Goal: Task Accomplishment & Management: Complete application form

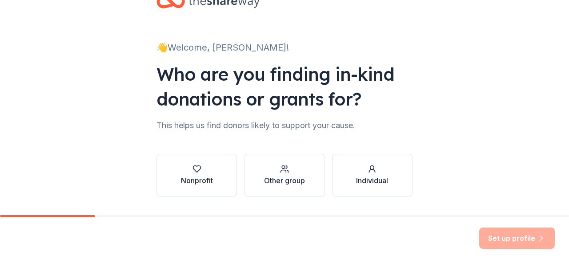
scroll to position [44, 0]
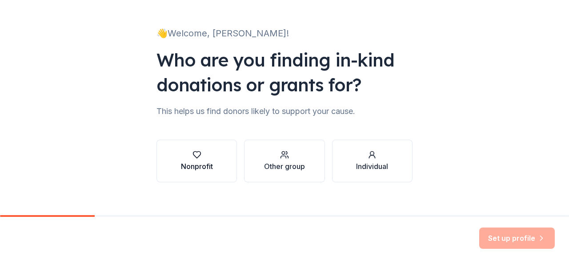
click at [190, 150] on button "Nonprofit" at bounding box center [196, 161] width 80 height 43
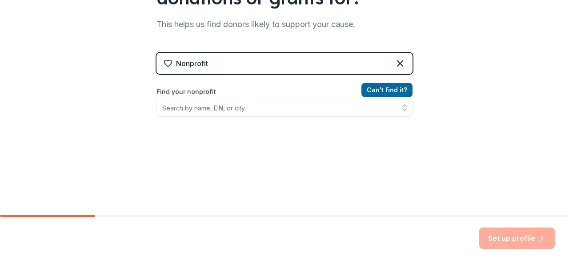
scroll to position [133, 0]
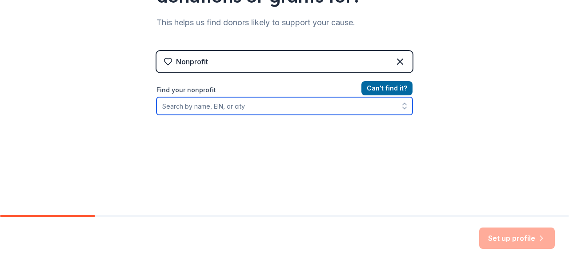
click at [233, 101] on input "Find your nonprofit" at bounding box center [284, 106] width 256 height 18
type input "[DEMOGRAPHIC_DATA]"
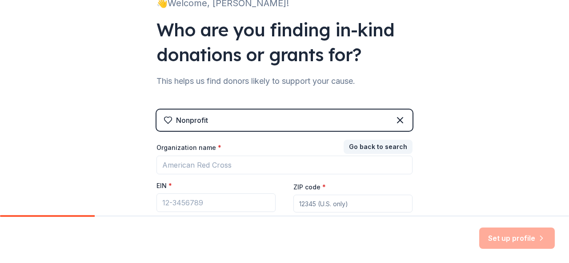
scroll to position [89, 0]
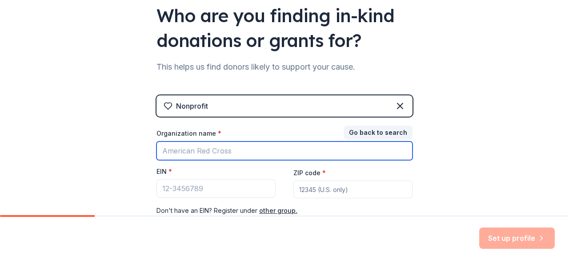
click at [210, 153] on input "Organization name *" at bounding box center [284, 151] width 256 height 19
type input "[DEMOGRAPHIC_DATA]"
click at [308, 152] on input "[DEMOGRAPHIC_DATA]" at bounding box center [284, 151] width 256 height 19
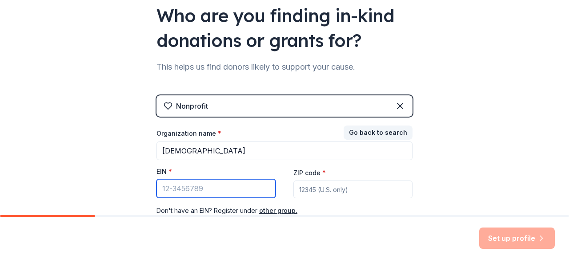
click at [211, 192] on input "EIN *" at bounding box center [215, 188] width 119 height 19
click at [210, 191] on input "EIN *" at bounding box center [215, 188] width 119 height 19
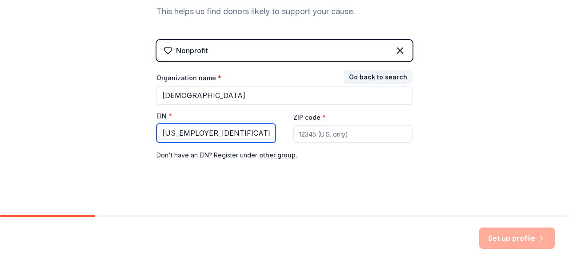
scroll to position [149, 0]
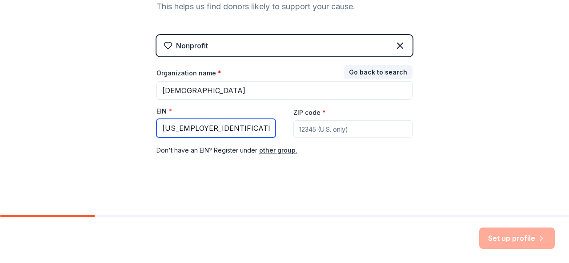
type input "[US_EMPLOYER_IDENTIFICATION_NUMBER]"
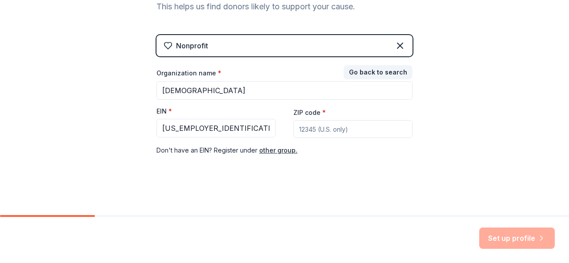
click at [314, 129] on input "ZIP code *" at bounding box center [352, 129] width 119 height 18
type input "77051"
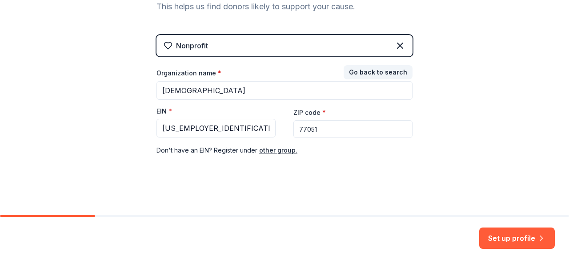
click at [435, 113] on div "👋 Welcome, [PERSON_NAME]! Who are you finding in-kind donations or grants for? …" at bounding box center [284, 34] width 569 height 366
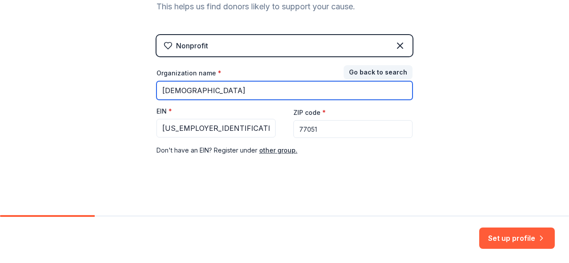
click at [353, 92] on input "[DEMOGRAPHIC_DATA]" at bounding box center [284, 90] width 256 height 19
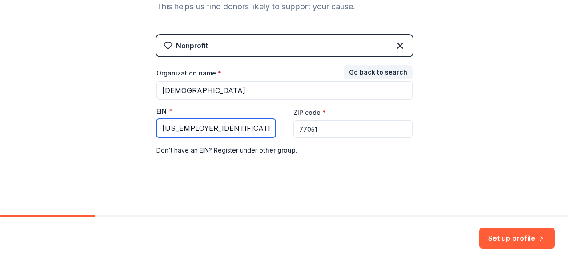
click at [214, 129] on input "[US_EMPLOYER_IDENTIFICATION_NUMBER]" at bounding box center [215, 128] width 119 height 19
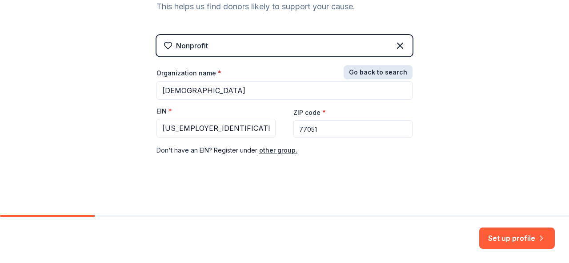
click at [378, 72] on button "Go back to search" at bounding box center [377, 72] width 69 height 14
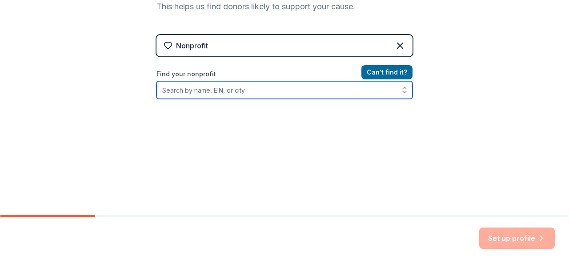
click at [266, 91] on input "Find your nonprofit" at bounding box center [284, 90] width 256 height 18
paste input "[US_EMPLOYER_IDENTIFICATION_NUMBER]"
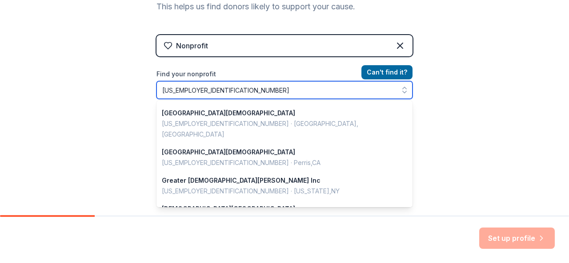
scroll to position [0, 0]
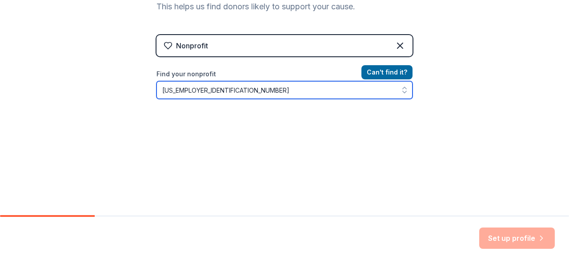
click at [303, 92] on input "[US_EMPLOYER_IDENTIFICATION_NUMBER]" at bounding box center [284, 90] width 256 height 18
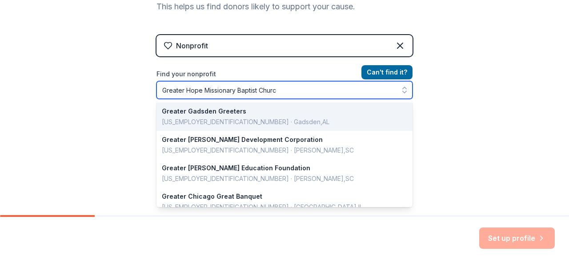
type input "[DEMOGRAPHIC_DATA]"
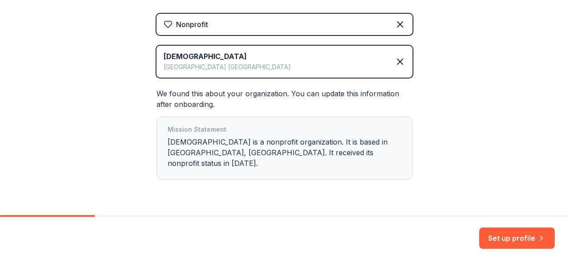
scroll to position [184, 0]
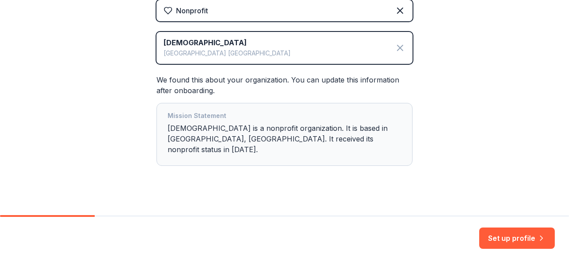
click at [400, 51] on icon at bounding box center [400, 48] width 11 height 11
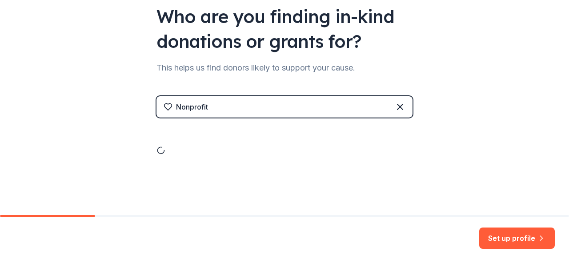
scroll to position [54, 0]
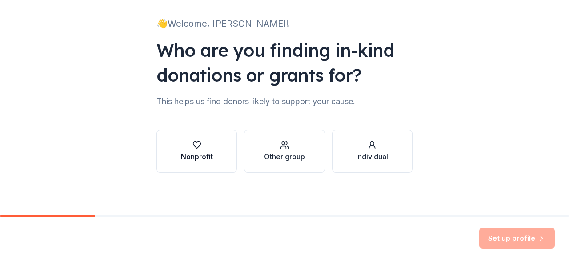
click at [209, 149] on button "Nonprofit" at bounding box center [196, 151] width 80 height 43
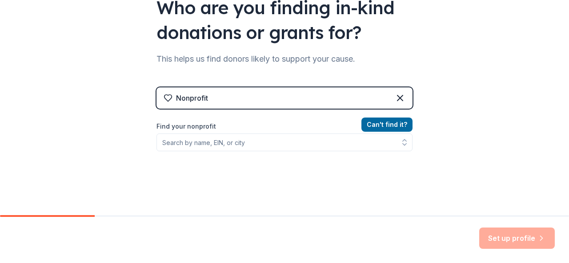
scroll to position [143, 0]
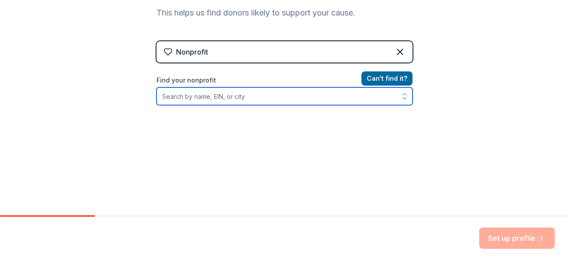
click at [219, 96] on input "Find your nonprofit" at bounding box center [284, 97] width 256 height 18
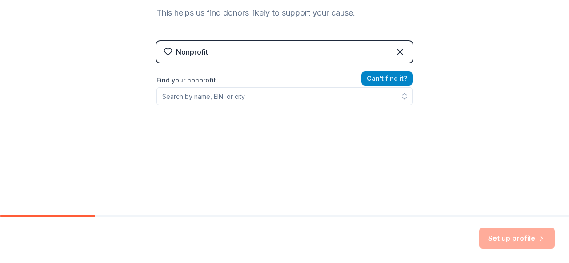
click at [381, 76] on button "Can ' t find it?" at bounding box center [386, 79] width 51 height 14
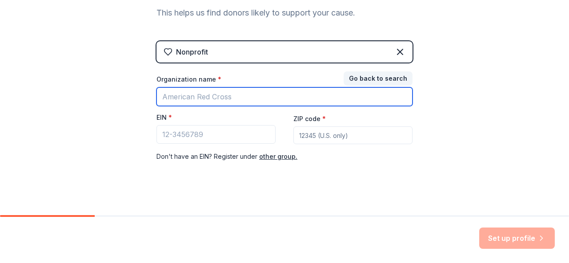
click at [267, 100] on input "Organization name *" at bounding box center [284, 97] width 256 height 19
type input "[DEMOGRAPHIC_DATA]"
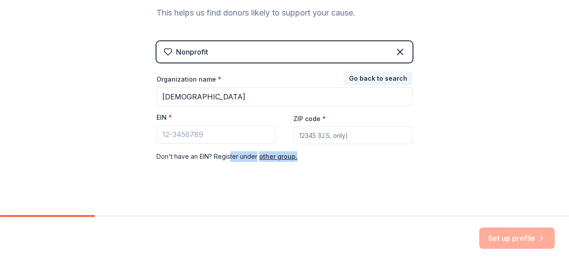
drag, startPoint x: 234, startPoint y: 217, endPoint x: 240, endPoint y: 230, distance: 14.3
click at [240, 230] on div "👋 Welcome, [PERSON_NAME]! Who are you finding in-kind donations or grants for? …" at bounding box center [284, 131] width 569 height 263
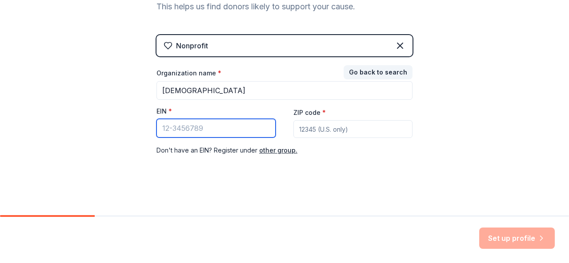
click at [187, 135] on input "EIN *" at bounding box center [215, 128] width 119 height 19
paste input "[US_EMPLOYER_IDENTIFICATION_NUMBER]"
type input "[US_EMPLOYER_IDENTIFICATION_NUMBER]"
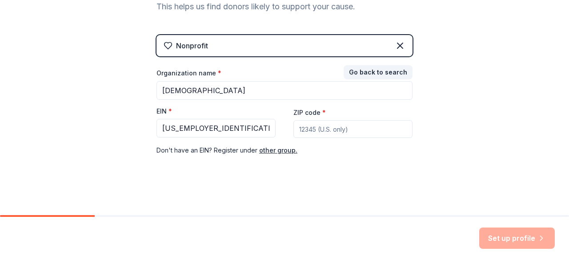
click at [299, 124] on input "ZIP code *" at bounding box center [352, 129] width 119 height 18
type input "77051"
click at [510, 242] on button "Set up profile" at bounding box center [517, 238] width 76 height 21
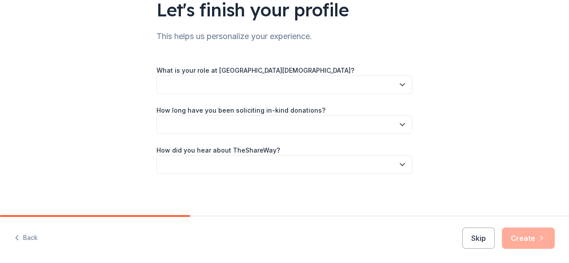
scroll to position [75, 0]
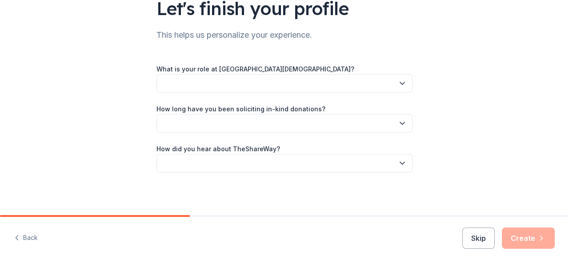
click at [235, 88] on button "button" at bounding box center [284, 83] width 256 height 19
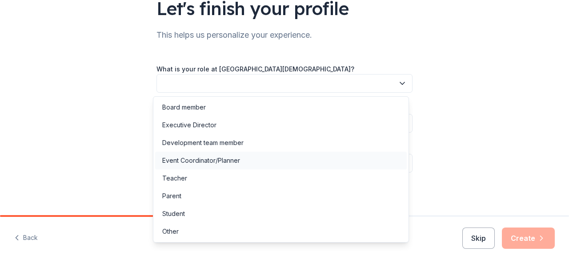
click at [207, 160] on div "Event Coordinator/Planner" at bounding box center [201, 161] width 78 height 11
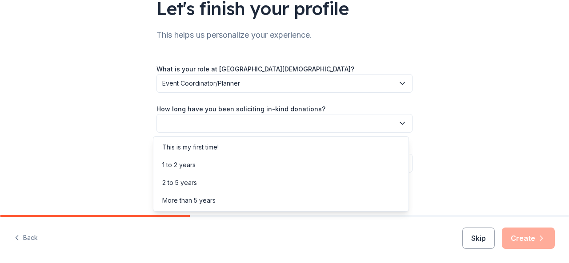
click at [216, 128] on button "button" at bounding box center [284, 123] width 256 height 19
click at [179, 207] on div "More than 5 years" at bounding box center [280, 201] width 251 height 18
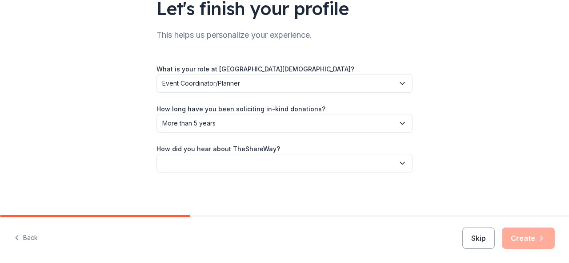
click at [200, 163] on button "button" at bounding box center [284, 163] width 256 height 19
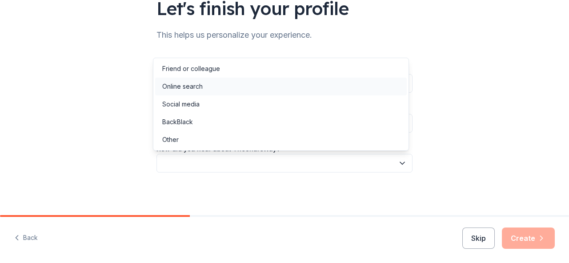
click at [203, 91] on div "Online search" at bounding box center [280, 87] width 251 height 18
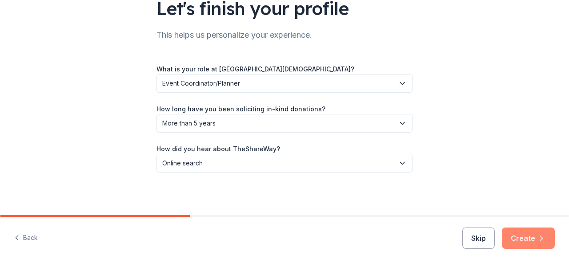
click at [534, 240] on button "Create" at bounding box center [528, 238] width 53 height 21
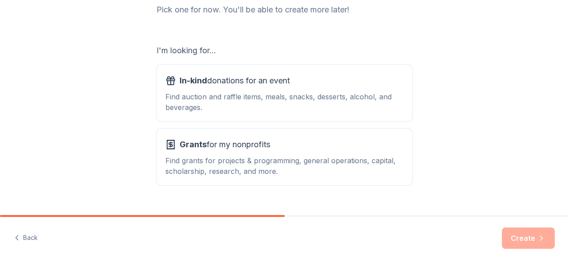
scroll to position [133, 0]
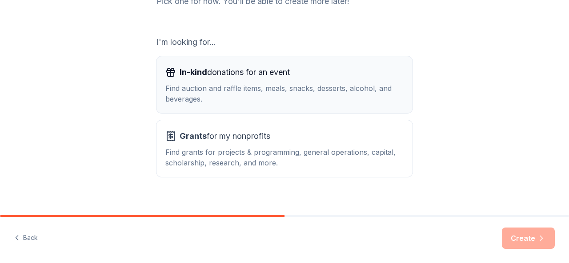
click at [251, 94] on div "Find auction and raffle items, meals, snacks, desserts, alcohol, and beverages." at bounding box center [284, 93] width 238 height 21
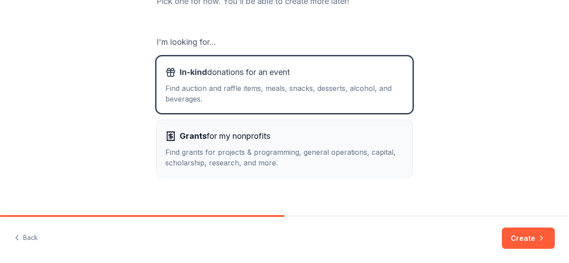
click at [223, 140] on span "Grants for my nonprofits" at bounding box center [224, 136] width 91 height 14
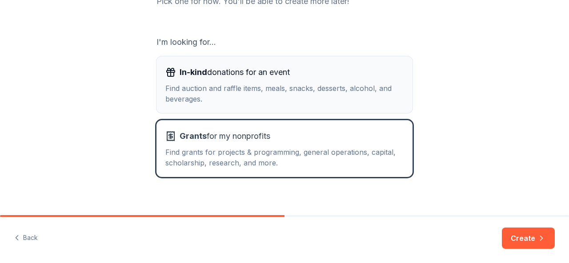
click at [259, 91] on div "Find auction and raffle items, meals, snacks, desserts, alcohol, and beverages." at bounding box center [284, 93] width 238 height 21
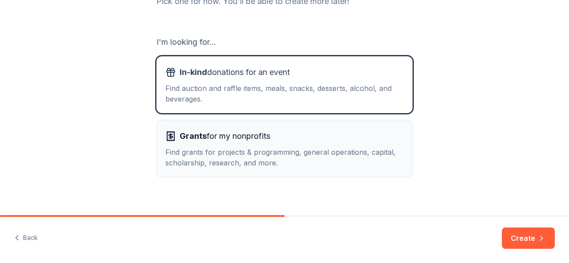
scroll to position [143, 0]
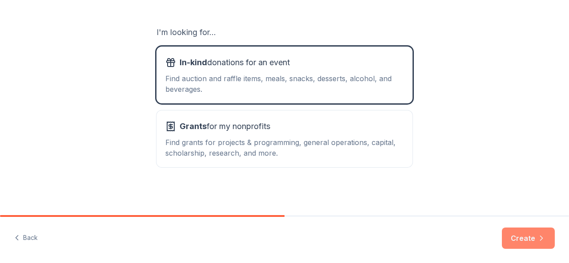
click at [519, 238] on button "Create" at bounding box center [528, 238] width 53 height 21
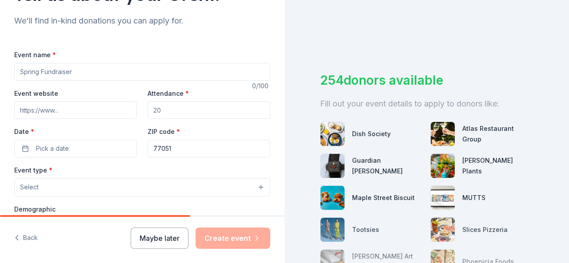
click at [58, 69] on input "Event name *" at bounding box center [142, 72] width 256 height 18
click at [102, 59] on div "Event name *" at bounding box center [142, 65] width 256 height 32
click at [89, 69] on input "Event name *" at bounding box center [142, 72] width 256 height 18
type input "Fall Fundraiser for [DEMOGRAPHIC_DATA] Anniversary"
click at [34, 110] on input "Event website" at bounding box center [75, 110] width 123 height 18
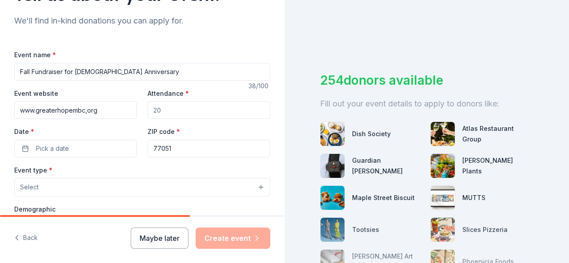
click at [91, 110] on input "www.greaterhopembc,org" at bounding box center [75, 110] width 123 height 18
click at [88, 113] on input "www.greaterhopembc,org" at bounding box center [75, 110] width 123 height 18
type input "[DOMAIN_NAME]"
type input "200"
click at [66, 144] on span "Pick a date" at bounding box center [52, 149] width 33 height 11
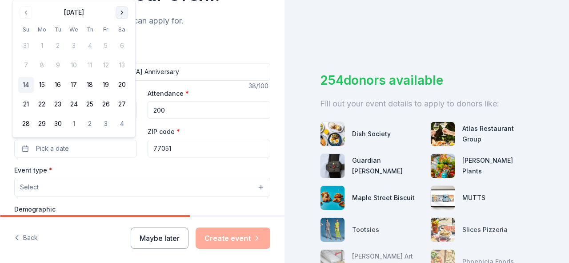
click at [123, 8] on button "Go to next month" at bounding box center [122, 12] width 12 height 12
click at [123, 10] on button "Go to next month" at bounding box center [122, 12] width 12 height 12
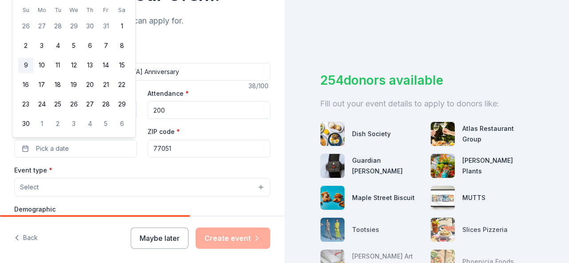
click at [28, 64] on button "9" at bounding box center [26, 66] width 16 height 16
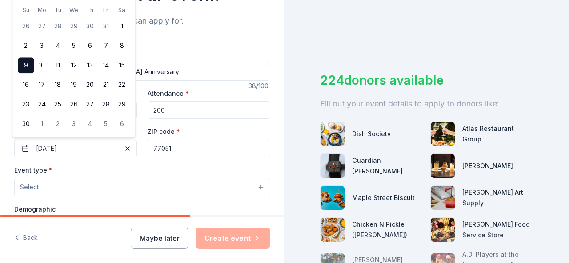
click at [59, 187] on button "Select" at bounding box center [142, 187] width 256 height 19
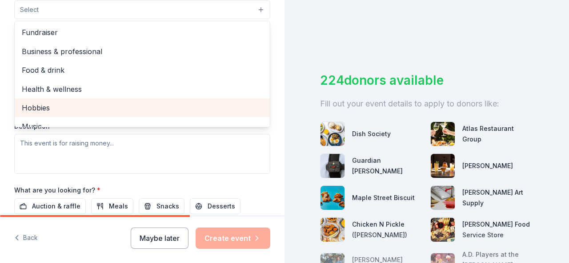
scroll to position [222, 0]
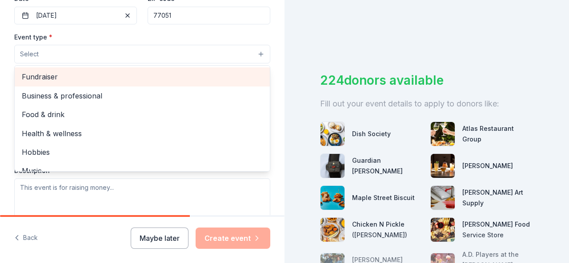
click at [78, 78] on span "Fundraiser" at bounding box center [142, 77] width 241 height 12
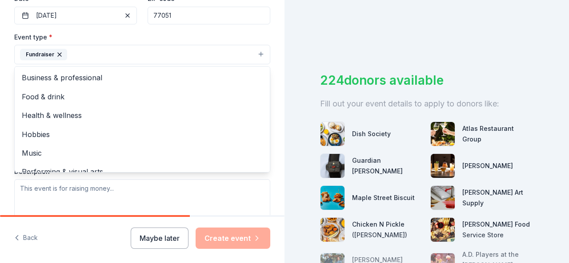
click at [9, 103] on div "Tell us about your event. We'll find in-kind donations you can apply for. Event…" at bounding box center [142, 74] width 284 height 592
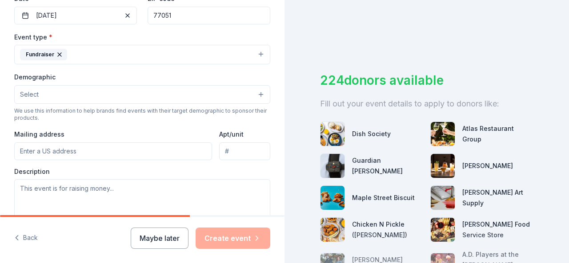
click at [33, 96] on span "Select" at bounding box center [29, 94] width 19 height 11
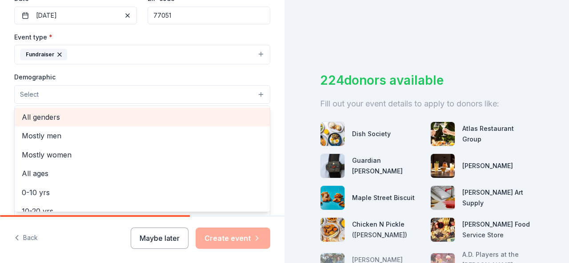
click at [58, 119] on span "All genders" at bounding box center [142, 118] width 241 height 12
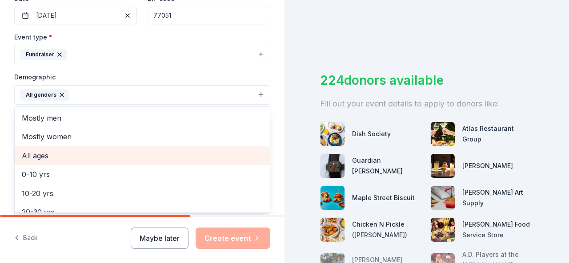
click at [46, 156] on span "All ages" at bounding box center [142, 156] width 241 height 12
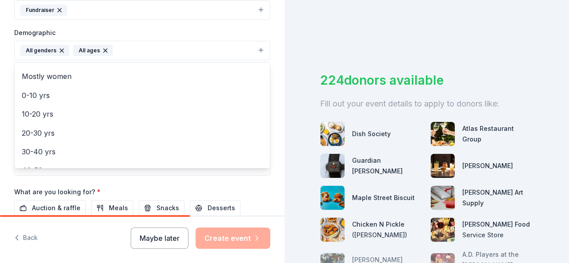
scroll to position [0, 0]
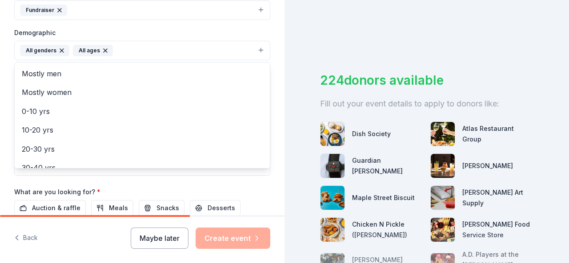
click at [0, 64] on div "Tell us about your event. We'll find in-kind donations you can apply for. Event…" at bounding box center [142, 29] width 284 height 593
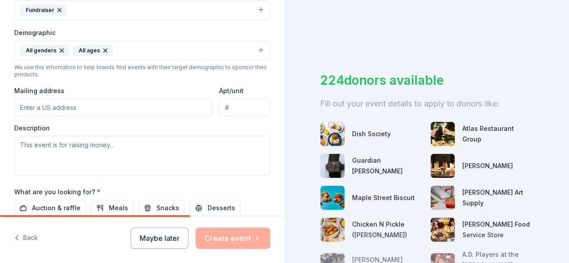
click at [53, 108] on input "Mailing address" at bounding box center [113, 108] width 198 height 18
type input "[STREET_ADDRESS][PERSON_NAME]"
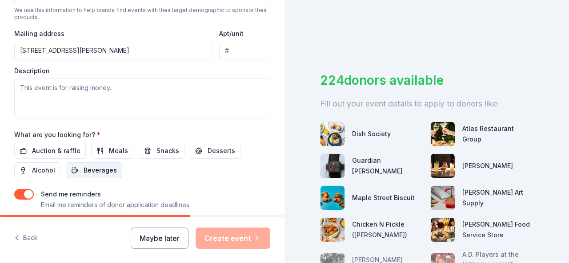
scroll to position [355, 0]
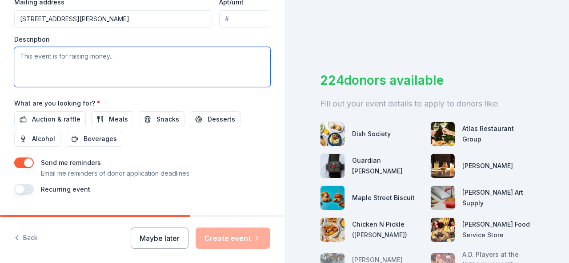
click at [90, 62] on textarea at bounding box center [142, 67] width 256 height 40
paste textarea "Lore ipsu, Dolorsi Amet Consectetu Adipisc Elitse doeiusmo temporinci u laboree…"
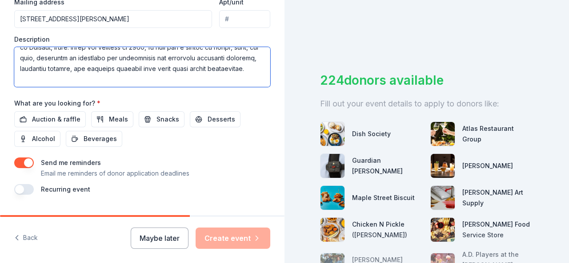
scroll to position [44, 0]
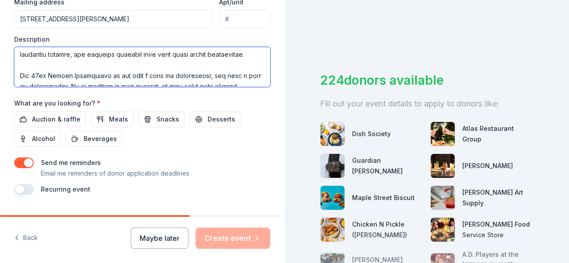
click at [121, 57] on textarea at bounding box center [142, 67] width 256 height 40
click at [109, 68] on textarea at bounding box center [142, 67] width 256 height 40
click at [128, 63] on textarea at bounding box center [142, 67] width 256 height 40
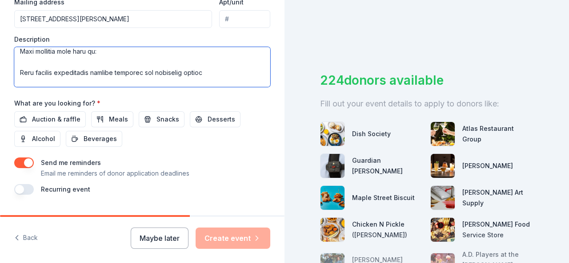
scroll to position [158, 0]
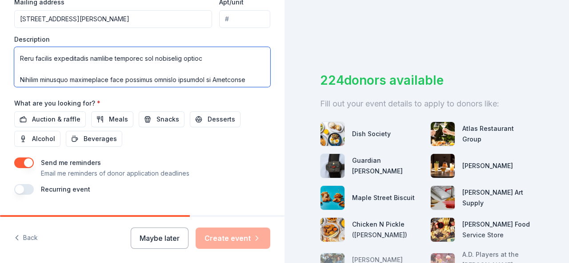
type textarea "Lore ipsu, Dolorsi Amet Consectetu Adipisc Elitse doeiusmo temporinci u laboree…"
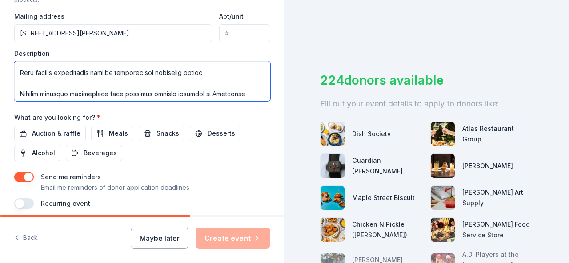
scroll to position [355, 0]
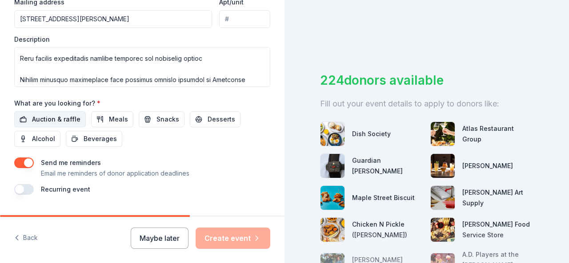
click at [66, 123] on button "Auction & raffle" at bounding box center [50, 120] width 72 height 16
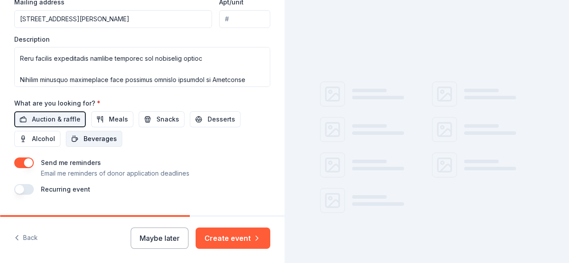
click at [91, 140] on span "Beverages" at bounding box center [100, 139] width 33 height 11
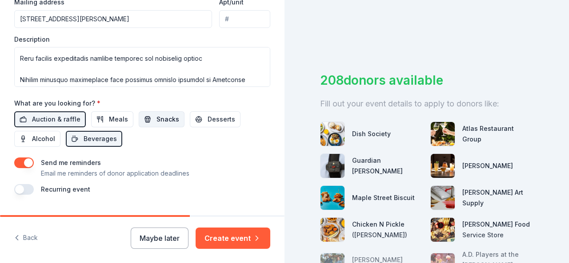
click at [160, 114] on span "Snacks" at bounding box center [167, 119] width 23 height 11
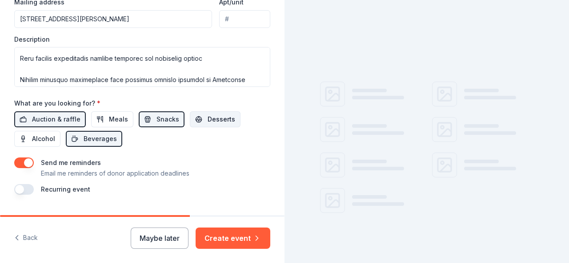
click at [212, 117] on span "Desserts" at bounding box center [221, 119] width 28 height 11
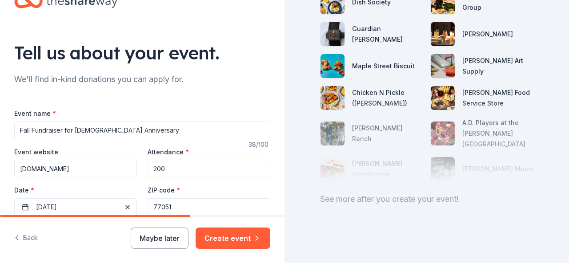
scroll to position [44, 0]
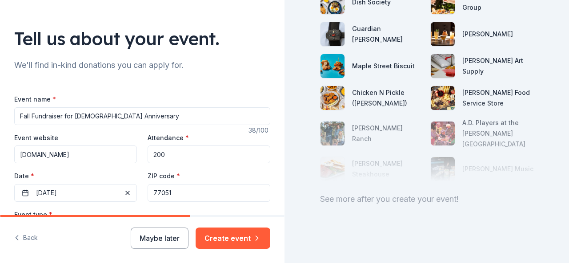
drag, startPoint x: 74, startPoint y: 116, endPoint x: 0, endPoint y: 118, distance: 74.2
click at [0, 118] on div "Tell us about your event. We'll find in-kind donations you can apply for. Event…" at bounding box center [142, 252] width 284 height 593
click at [170, 123] on input "Greater Hope MBC 64th [DEMOGRAPHIC_DATA] Anniversary" at bounding box center [142, 117] width 256 height 18
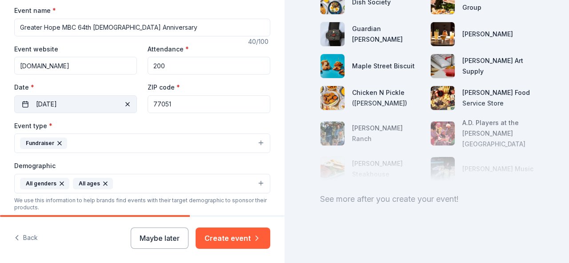
scroll to position [178, 0]
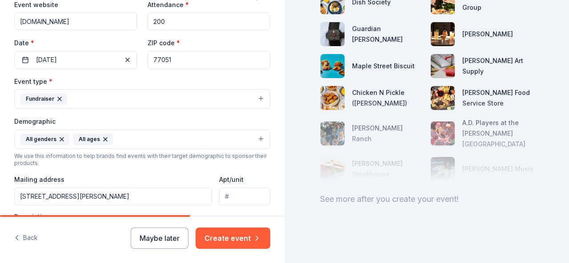
type input "Greater Hope MBC 64th [DEMOGRAPHIC_DATA] Anniversary"
click at [89, 99] on button "Fundraiser" at bounding box center [142, 99] width 256 height 20
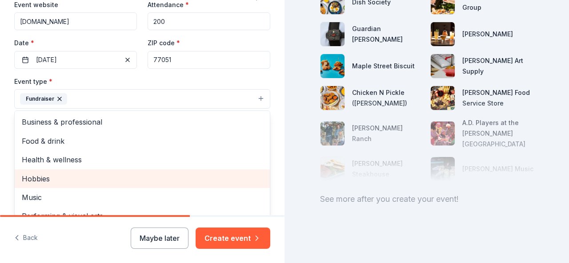
scroll to position [11, 0]
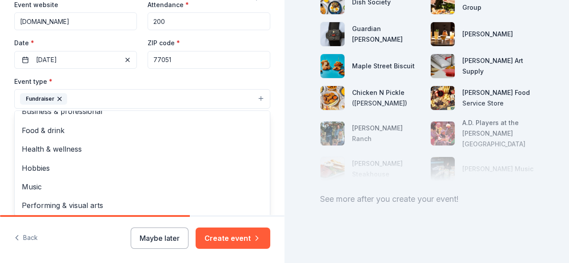
click at [46, 108] on div "Event type * Fundraiser Business & professional Food & drink Health & wellness …" at bounding box center [142, 170] width 256 height 189
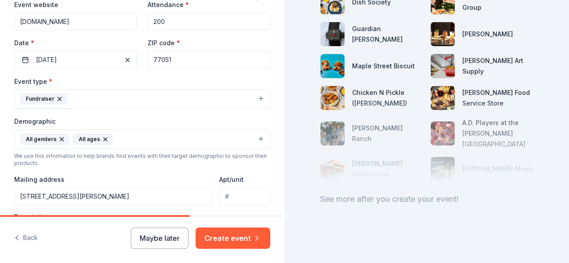
click at [83, 101] on button "Fundraiser" at bounding box center [142, 99] width 256 height 20
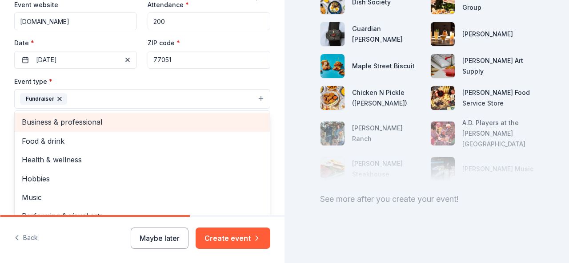
click at [63, 120] on span "Business & professional" at bounding box center [142, 122] width 241 height 12
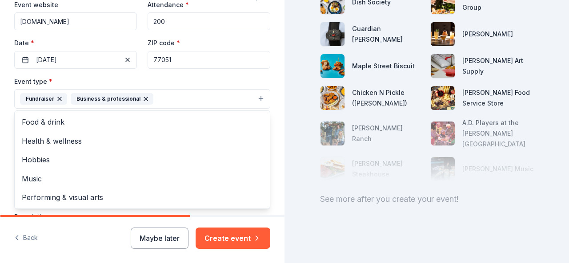
click at [0, 117] on div "Tell us about your event. We'll find in-kind donations you can apply for. Event…" at bounding box center [142, 118] width 284 height 593
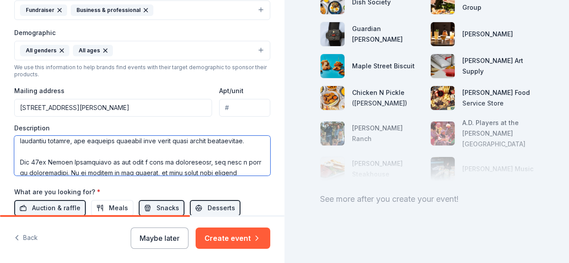
scroll to position [53, 0]
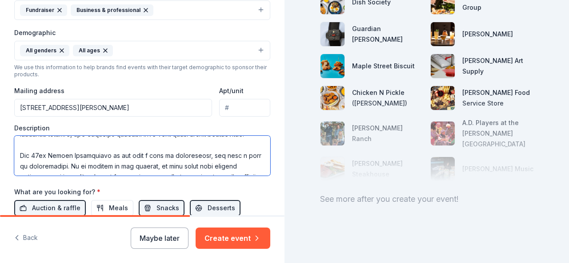
click at [139, 144] on textarea at bounding box center [142, 156] width 256 height 40
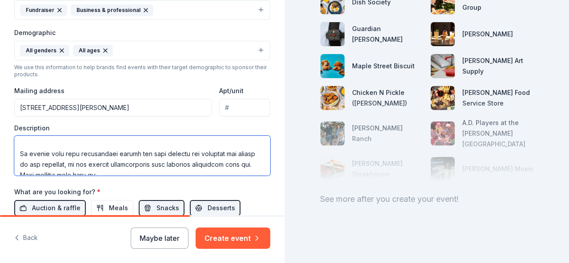
scroll to position [142, 0]
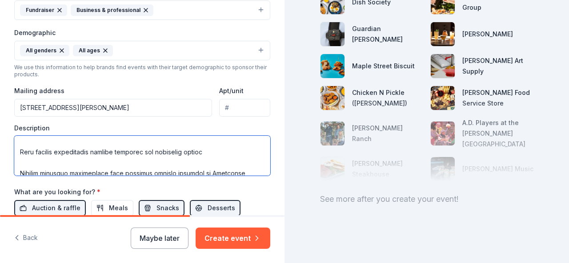
click at [80, 158] on textarea at bounding box center [142, 156] width 256 height 40
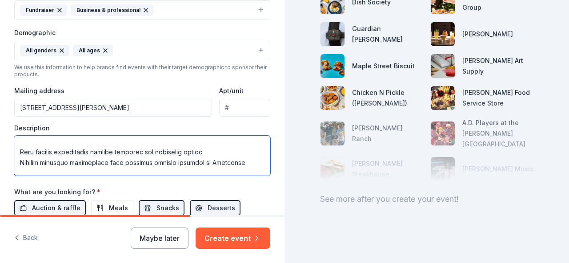
scroll to position [160, 0]
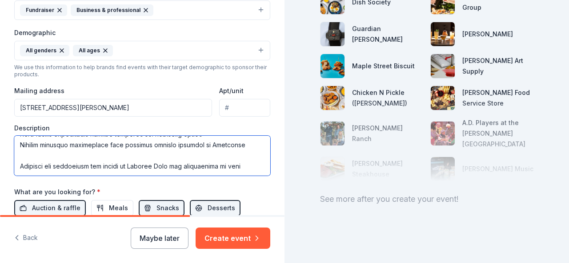
click at [100, 149] on textarea at bounding box center [142, 156] width 256 height 40
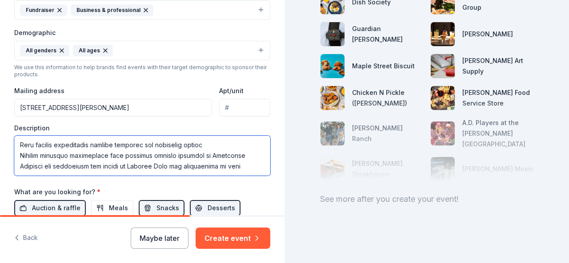
scroll to position [149, 0]
click at [87, 152] on textarea at bounding box center [142, 156] width 256 height 40
click at [19, 147] on textarea at bounding box center [142, 156] width 256 height 40
click at [15, 152] on textarea at bounding box center [142, 156] width 256 height 40
click at [19, 161] on textarea at bounding box center [142, 156] width 256 height 40
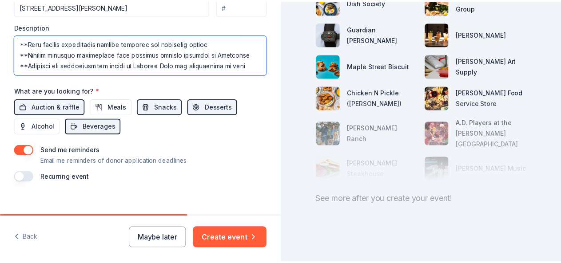
scroll to position [375, 0]
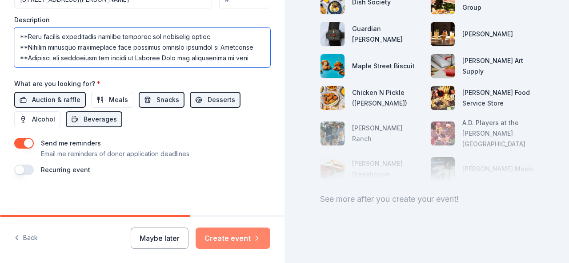
type textarea "Lore ipsu, Dolorsi Amet Consectetu Adipisc Elitse doeiusmo temporinci u laboree…"
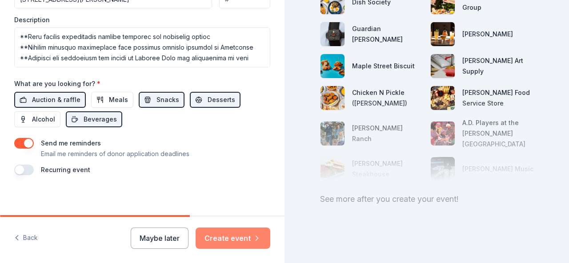
click at [231, 242] on button "Create event" at bounding box center [232, 238] width 75 height 21
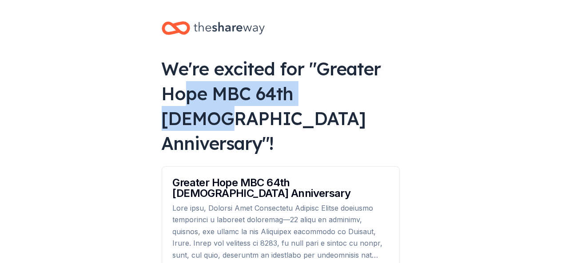
drag, startPoint x: 185, startPoint y: 84, endPoint x: 419, endPoint y: 97, distance: 234.5
click at [419, 97] on body "We're excited for " Greater Hope MBC 64th Church Anniversary "! Greater Hope MB…" at bounding box center [280, 131] width 561 height 263
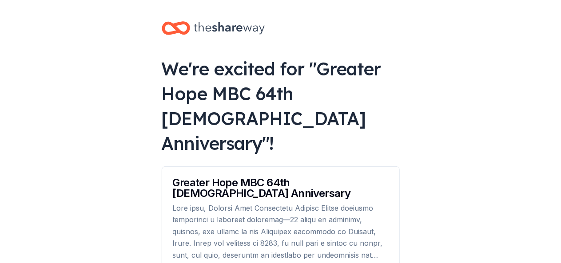
click at [127, 98] on body "We're excited for " Greater Hope MBC 64th Church Anniversary "! Greater Hope MB…" at bounding box center [280, 131] width 561 height 263
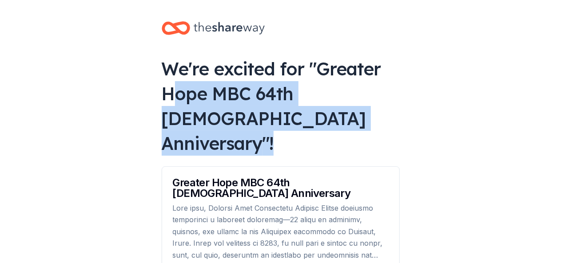
drag, startPoint x: 168, startPoint y: 98, endPoint x: 338, endPoint y: 135, distance: 174.2
click at [338, 135] on div "We're excited for " Greater Hope MBC 64th Church Anniversary "! Greater Hope MB…" at bounding box center [281, 223] width 267 height 446
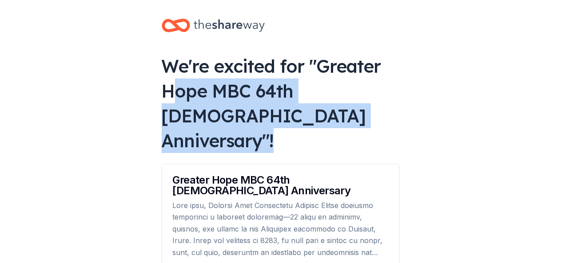
scroll to position [44, 0]
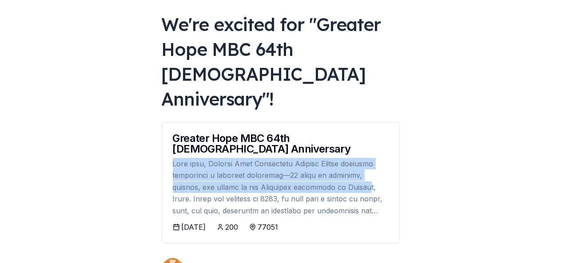
drag, startPoint x: 175, startPoint y: 140, endPoint x: 340, endPoint y: 160, distance: 166.9
click at [340, 160] on div at bounding box center [281, 187] width 216 height 59
click at [319, 163] on div at bounding box center [281, 187] width 216 height 59
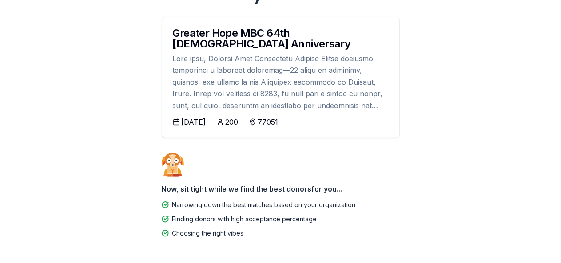
scroll to position [159, 0]
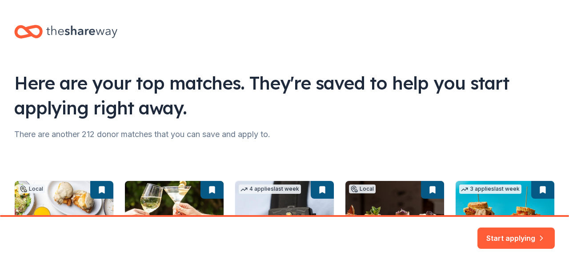
drag, startPoint x: 179, startPoint y: 150, endPoint x: 275, endPoint y: 173, distance: 98.0
click at [162, 77] on div "Here are your top matches. They're saved to help you start applying right away." at bounding box center [284, 96] width 540 height 50
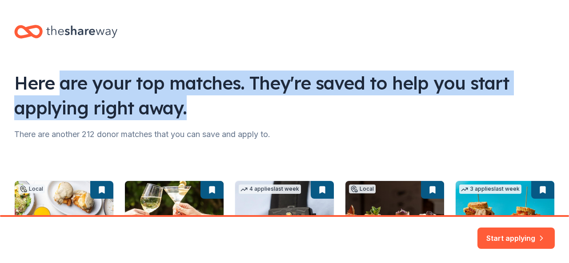
drag, startPoint x: 75, startPoint y: 76, endPoint x: 464, endPoint y: 104, distance: 390.2
click at [464, 104] on div "Here are your top matches. They're saved to help you start applying right away." at bounding box center [284, 96] width 540 height 50
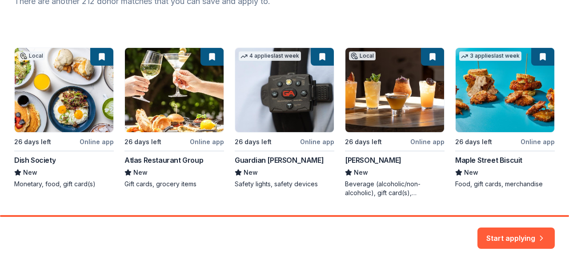
scroll to position [158, 0]
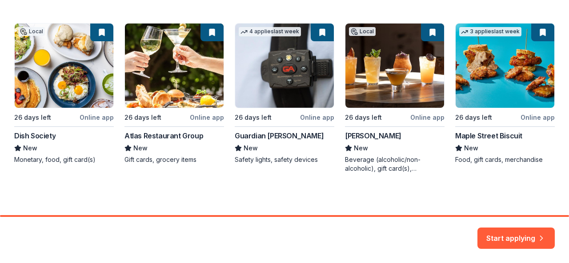
click at [77, 80] on div "Local 26 days left Online app Dish Society New Monetary, food, gift card(s) 26 …" at bounding box center [284, 98] width 540 height 150
click at [530, 234] on button "Start applying" at bounding box center [515, 233] width 77 height 21
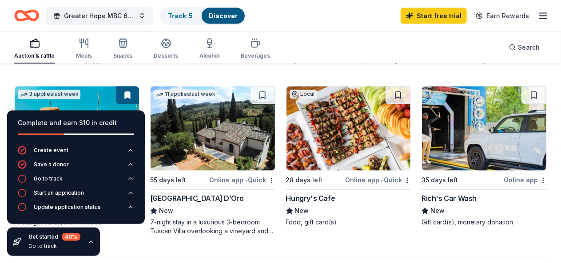
scroll to position [941, 0]
